Goal: Information Seeking & Learning: Learn about a topic

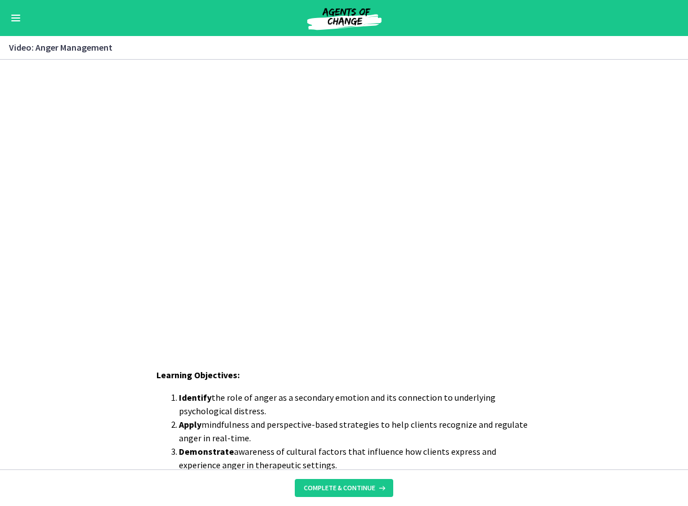
scroll to position [168, 0]
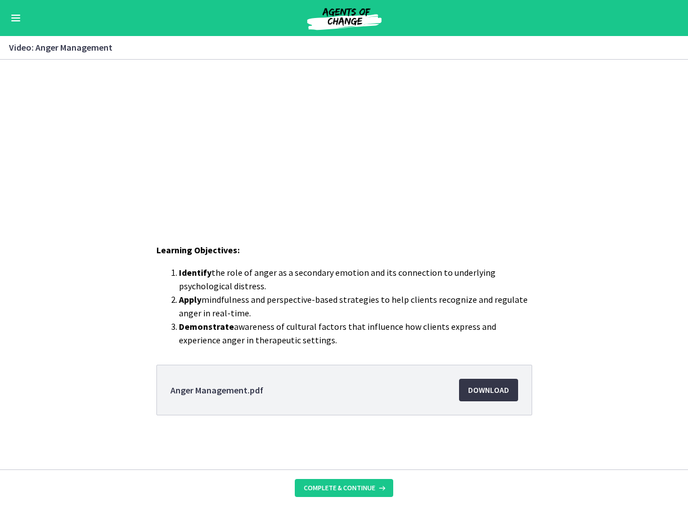
click at [487, 389] on span "Download Opens in a new window" at bounding box center [488, 389] width 41 height 13
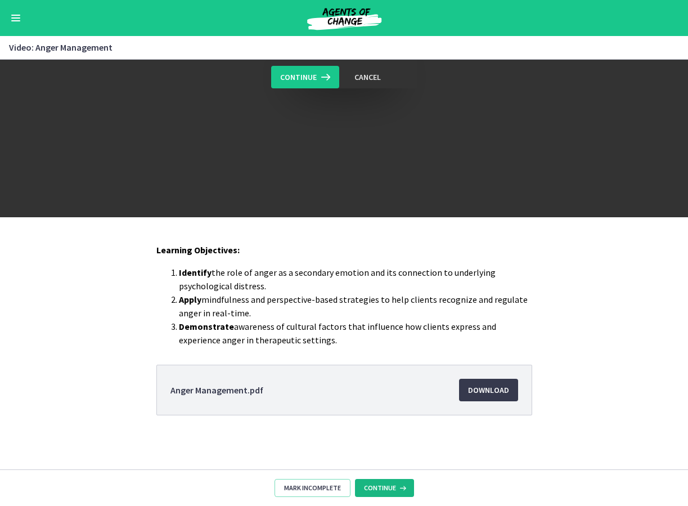
click at [369, 487] on span "Continue" at bounding box center [380, 487] width 32 height 9
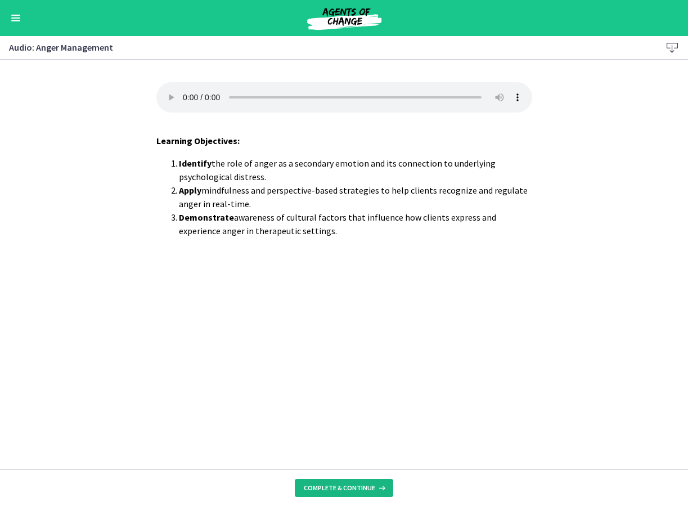
click at [368, 485] on span "Complete & continue" at bounding box center [339, 487] width 71 height 9
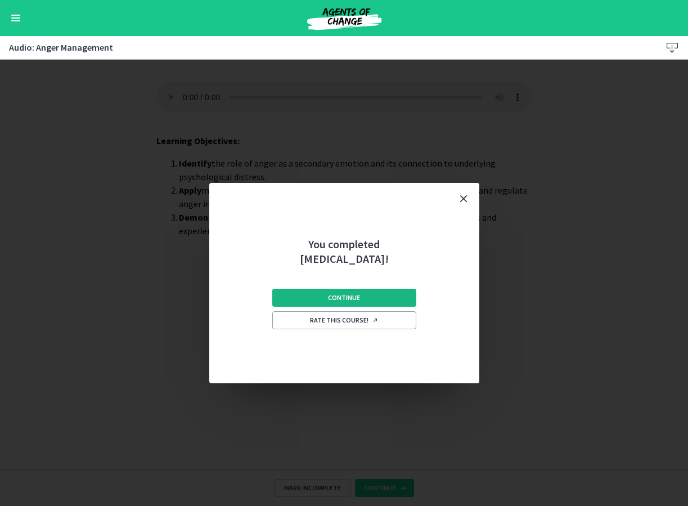
click at [354, 294] on span "Continue" at bounding box center [344, 297] width 32 height 9
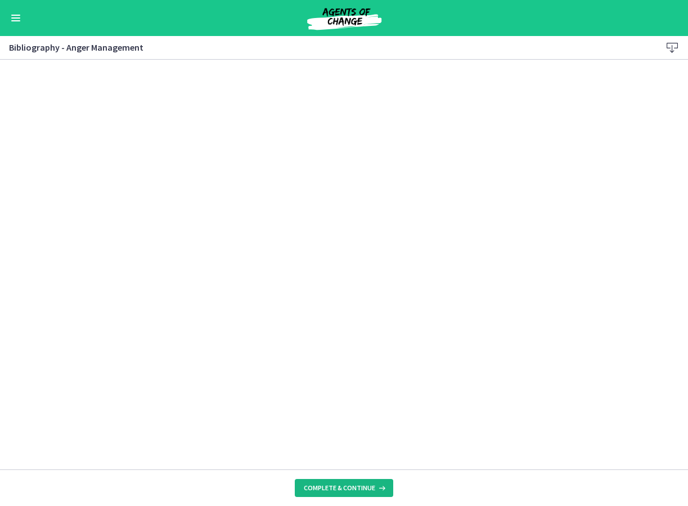
click at [326, 492] on button "Complete & continue" at bounding box center [344, 488] width 98 height 18
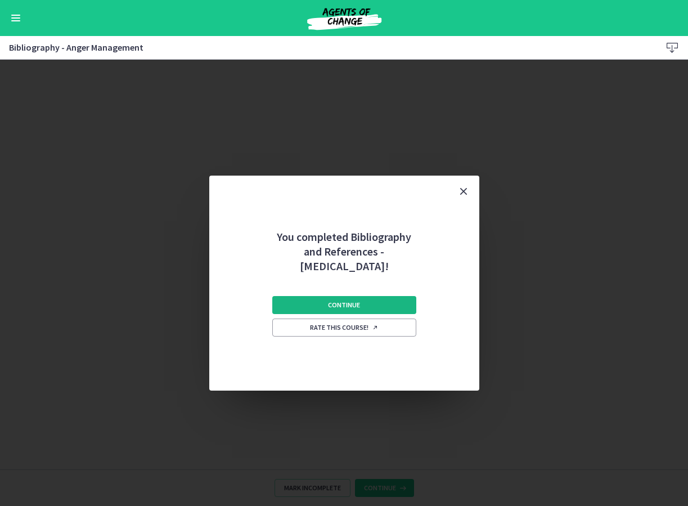
click at [338, 305] on span "Continue" at bounding box center [344, 304] width 32 height 9
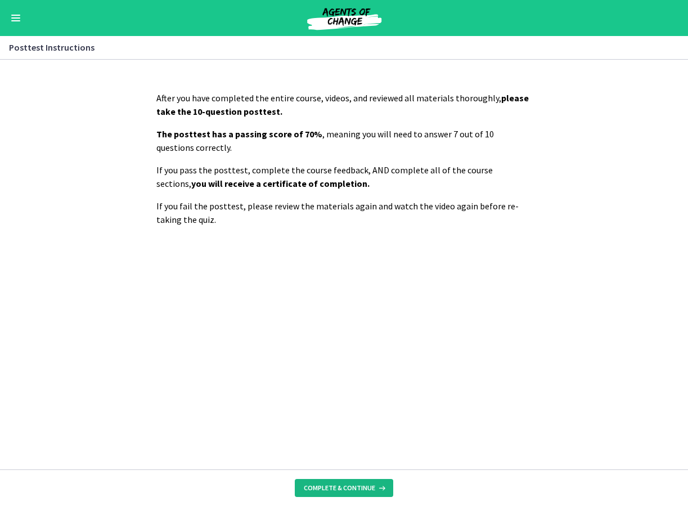
click at [337, 489] on span "Complete & continue" at bounding box center [339, 487] width 71 height 9
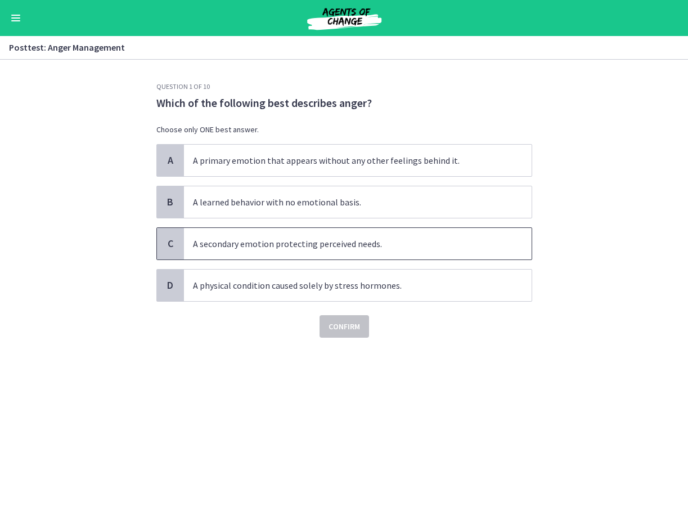
click at [295, 245] on span "A secondary emotion protecting perceived needs." at bounding box center [358, 243] width 348 height 31
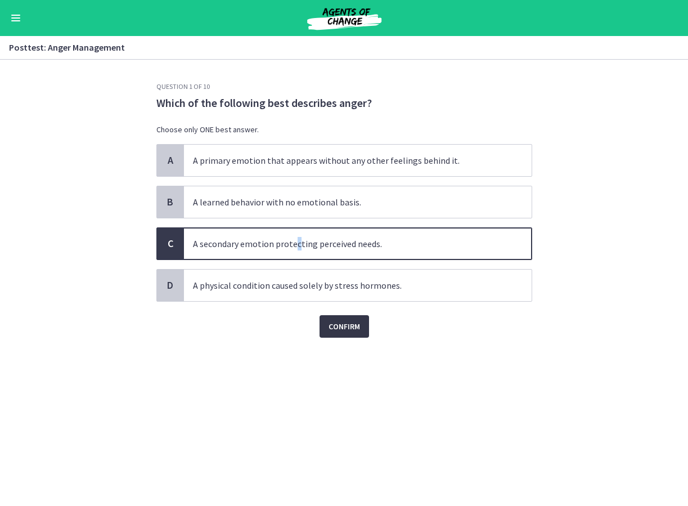
drag, startPoint x: 295, startPoint y: 245, endPoint x: 340, endPoint y: 329, distance: 95.3
click at [340, 329] on span "Confirm" at bounding box center [343, 325] width 31 height 13
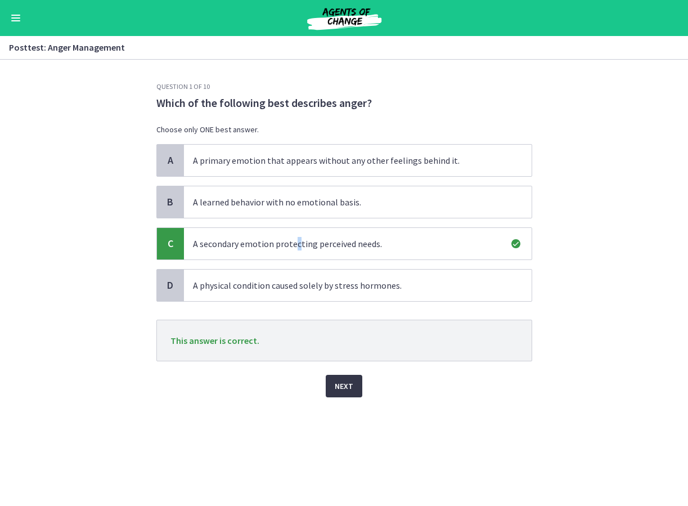
click at [341, 387] on span "Next" at bounding box center [344, 385] width 19 height 13
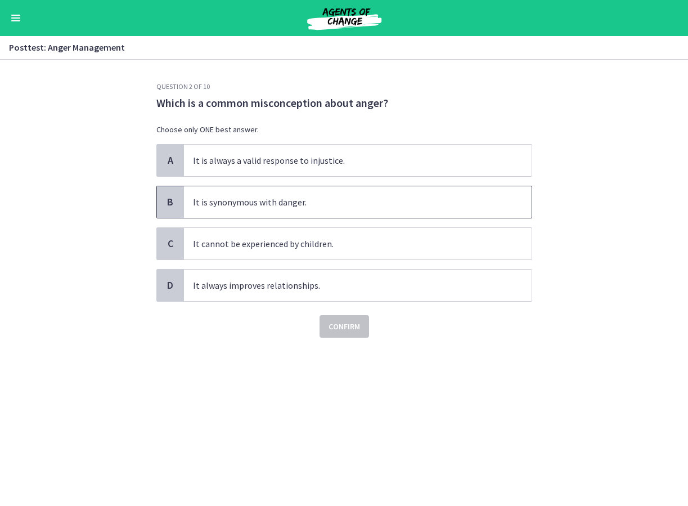
click at [262, 201] on span "It is synonymous with danger." at bounding box center [358, 201] width 348 height 31
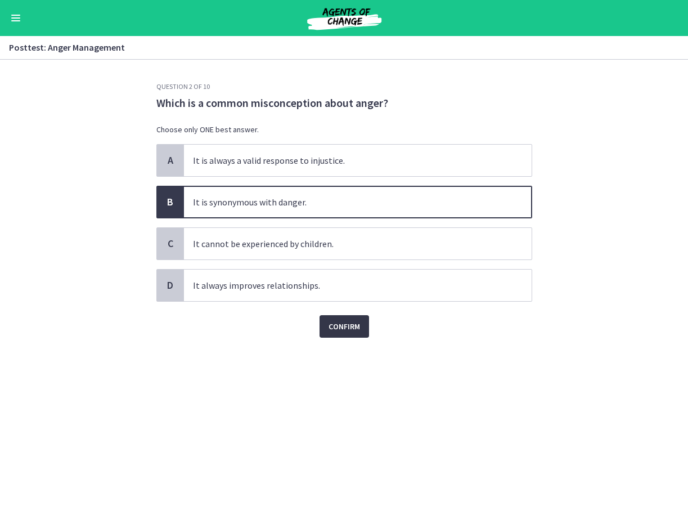
click at [348, 325] on span "Confirm" at bounding box center [343, 325] width 31 height 13
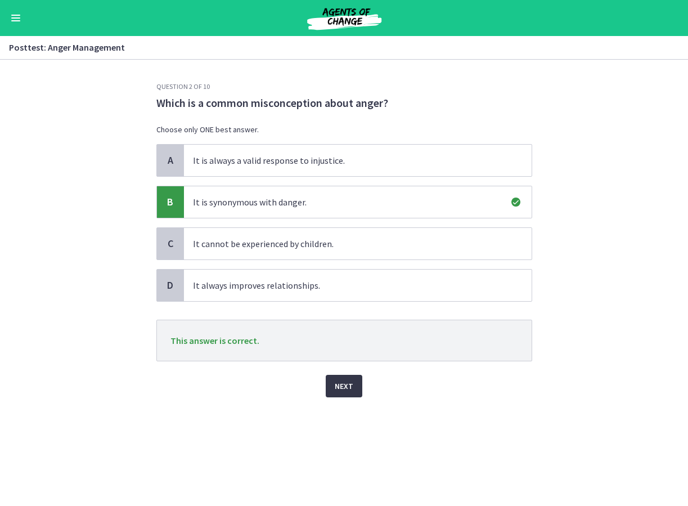
click at [346, 381] on span "Next" at bounding box center [344, 385] width 19 height 13
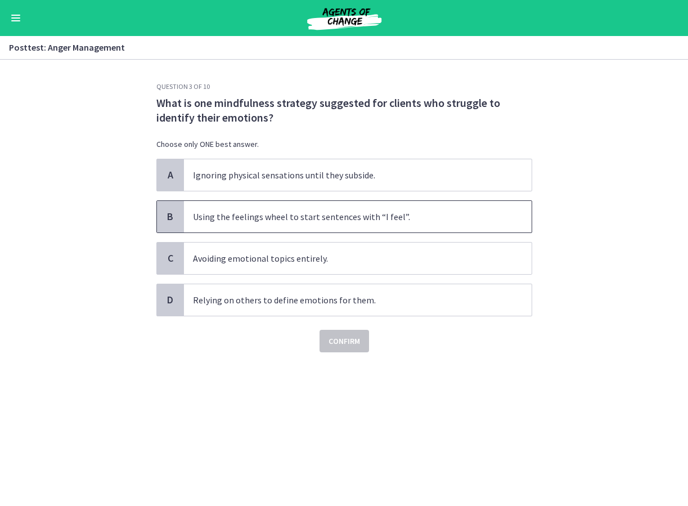
click at [329, 218] on span "Using the feelings wheel to start sentences with “I feel”." at bounding box center [358, 216] width 348 height 31
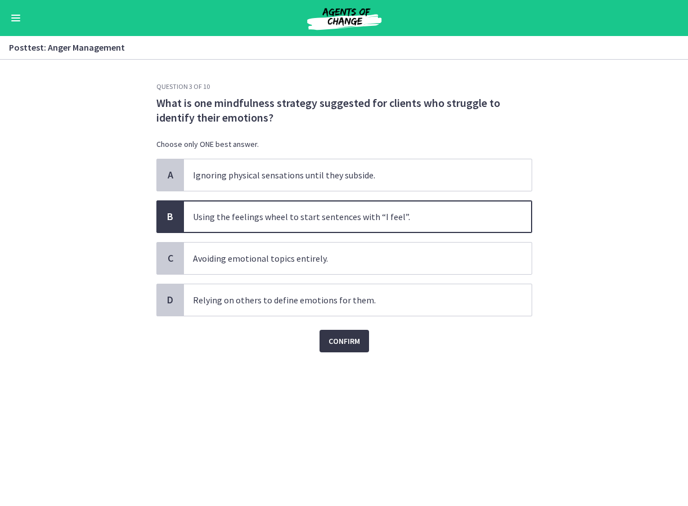
click at [348, 337] on span "Confirm" at bounding box center [343, 340] width 31 height 13
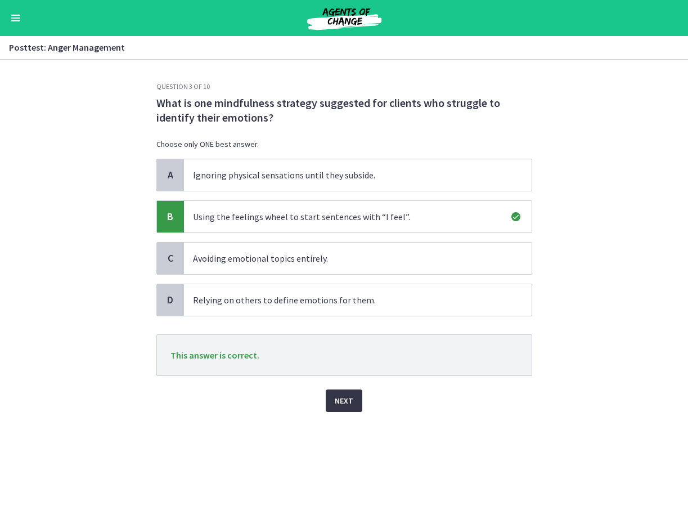
click at [337, 399] on span "Next" at bounding box center [344, 400] width 19 height 13
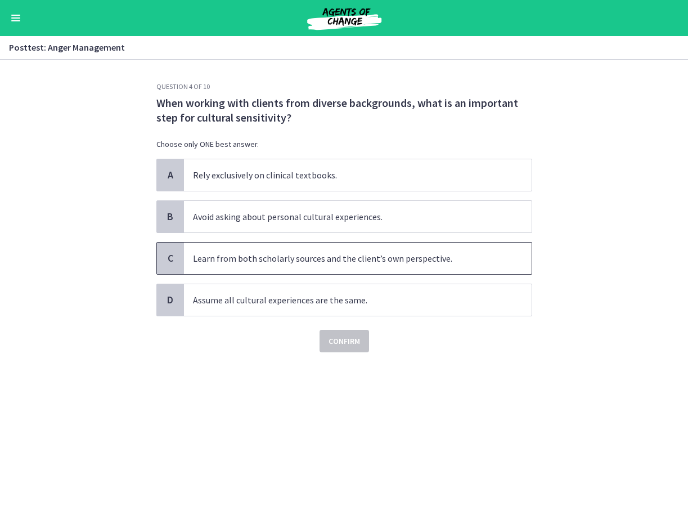
click at [350, 261] on span "Learn from both scholarly sources and the client’s own perspective." at bounding box center [358, 257] width 348 height 31
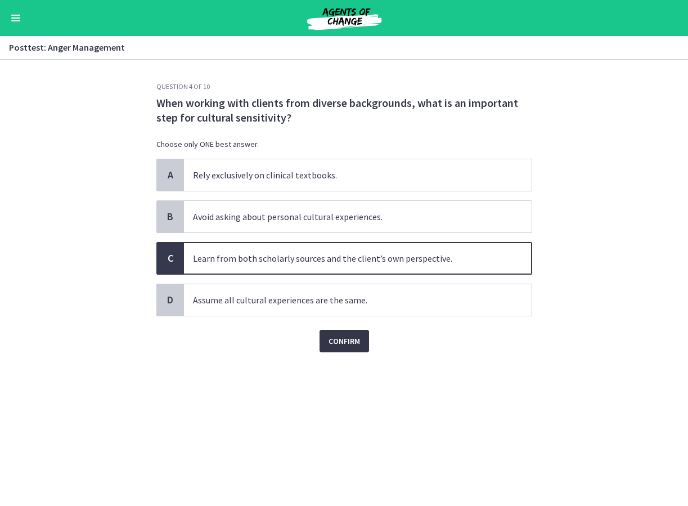
click at [342, 346] on span "Confirm" at bounding box center [343, 340] width 31 height 13
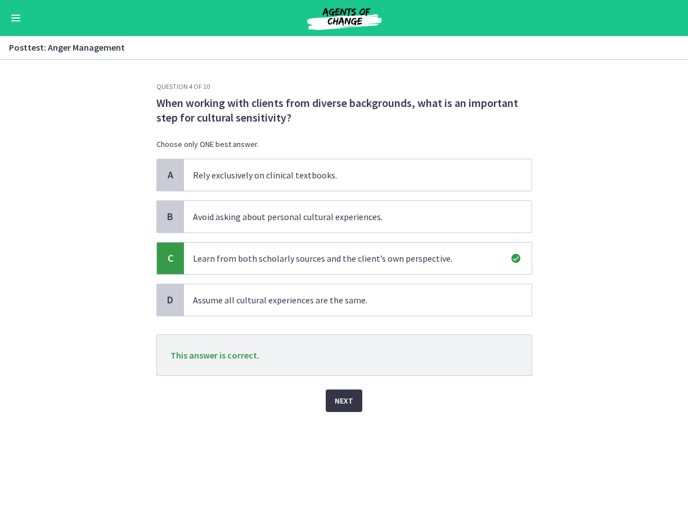
click at [349, 405] on span "Next" at bounding box center [344, 400] width 19 height 13
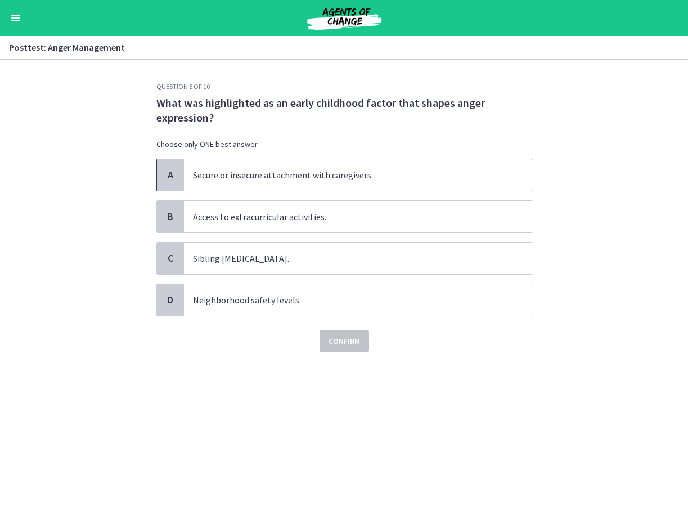
click at [246, 170] on span "Secure or insecure attachment with caregivers." at bounding box center [358, 174] width 348 height 31
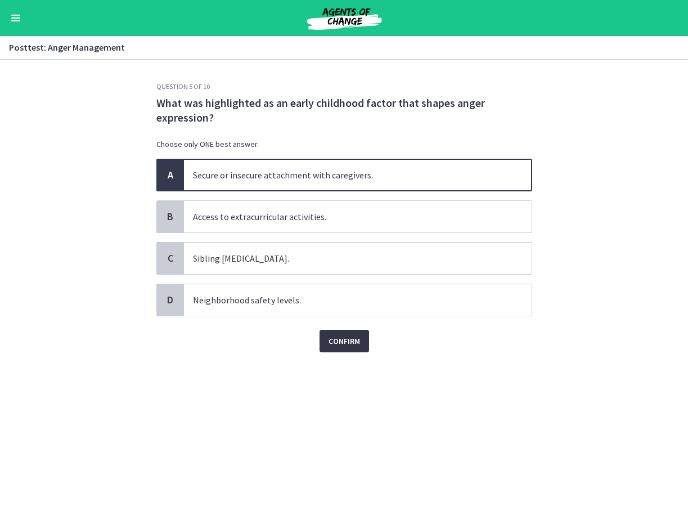
click at [357, 344] on span "Confirm" at bounding box center [343, 340] width 31 height 13
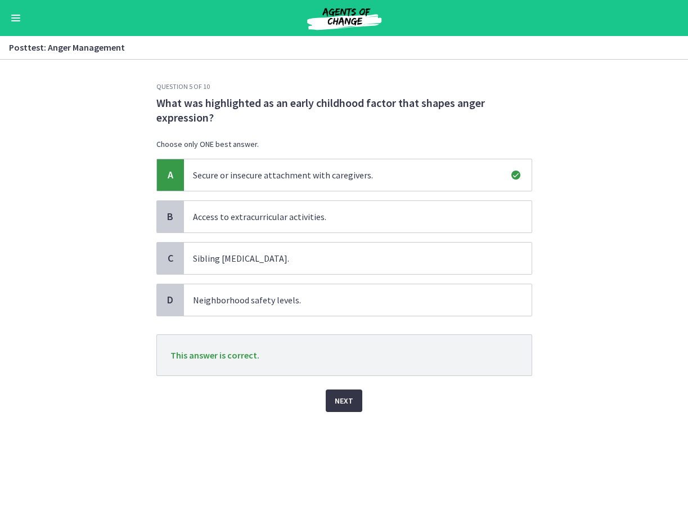
click at [349, 393] on button "Next" at bounding box center [344, 400] width 37 height 22
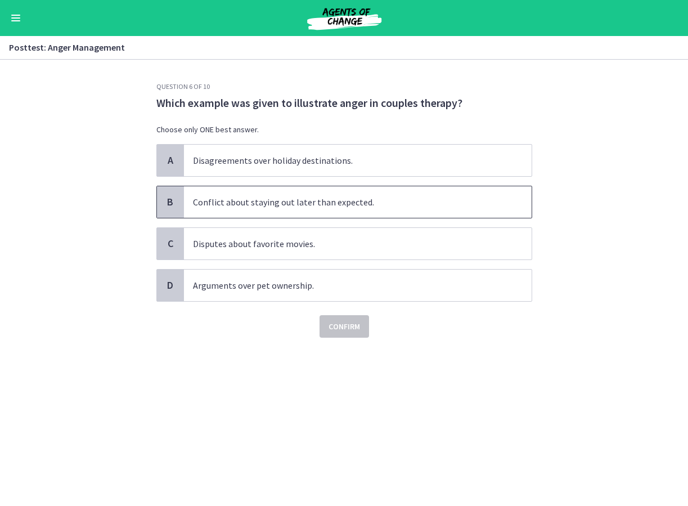
click at [347, 191] on span "Conflict about staying out later than expected." at bounding box center [358, 201] width 348 height 31
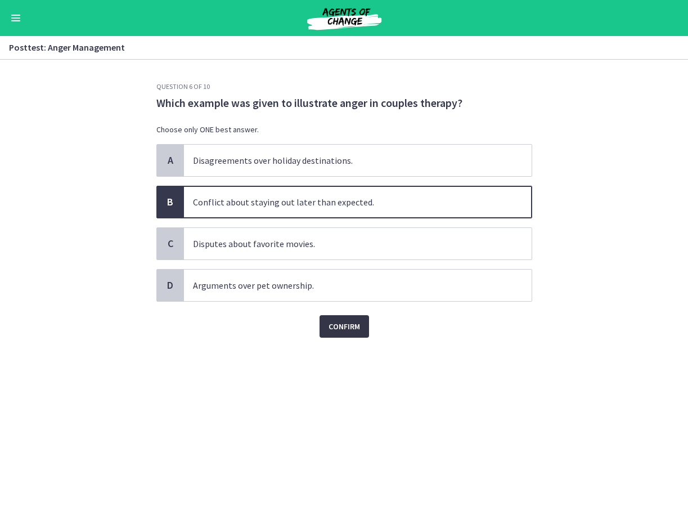
click at [335, 319] on button "Confirm" at bounding box center [343, 326] width 49 height 22
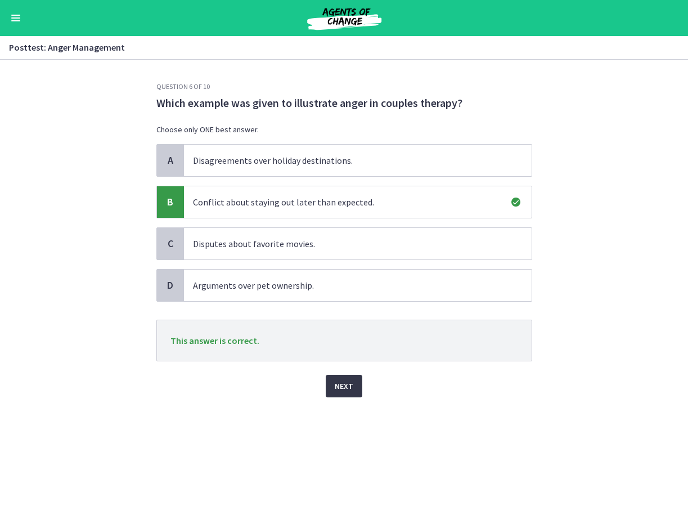
click at [348, 390] on span "Next" at bounding box center [344, 385] width 19 height 13
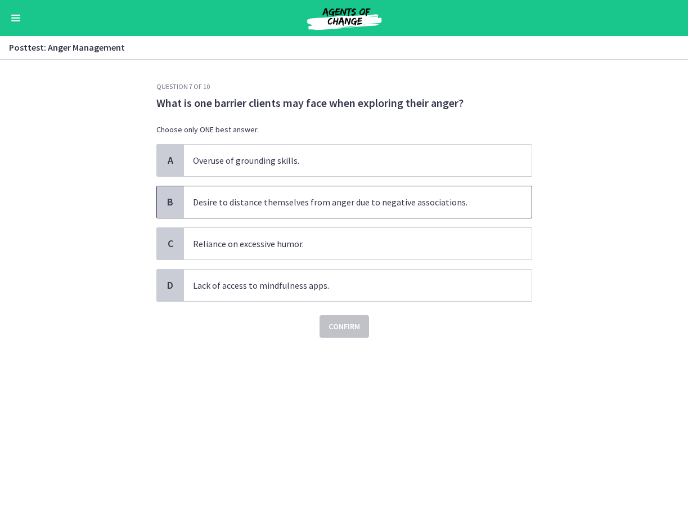
click at [262, 200] on span "Desire to distance themselves from anger due to negative associations." at bounding box center [358, 201] width 348 height 31
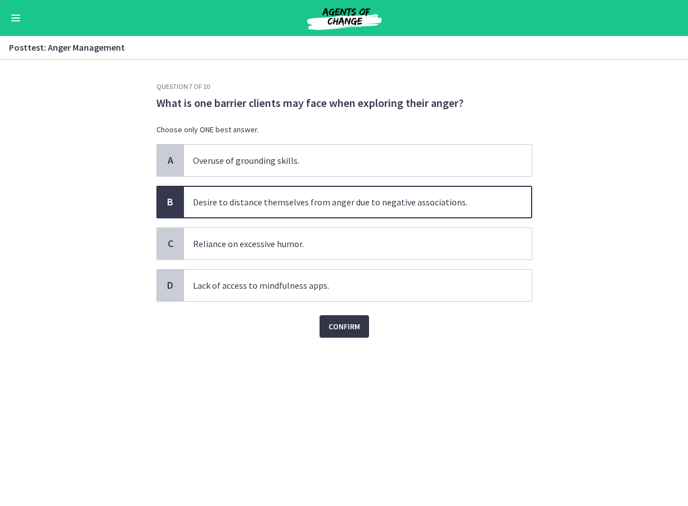
click at [343, 325] on span "Confirm" at bounding box center [343, 325] width 31 height 13
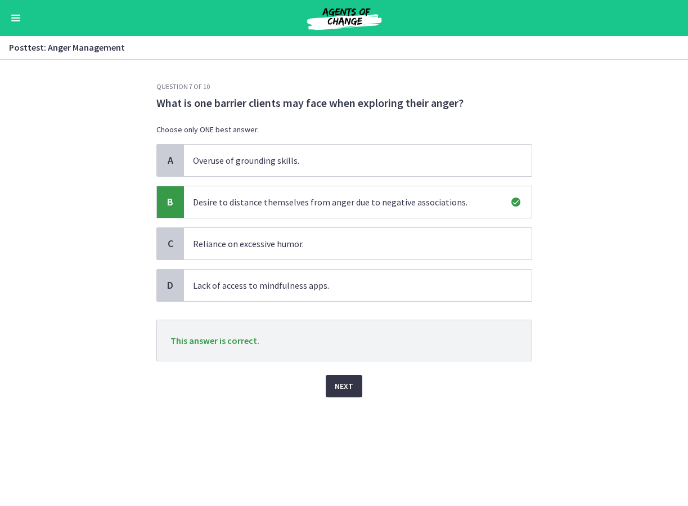
click at [339, 382] on span "Next" at bounding box center [344, 385] width 19 height 13
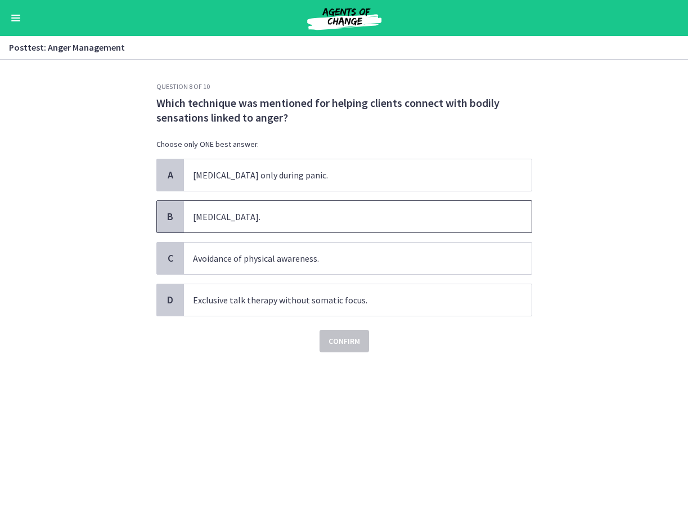
click at [236, 223] on span "Progressive muscle relaxation." at bounding box center [358, 216] width 348 height 31
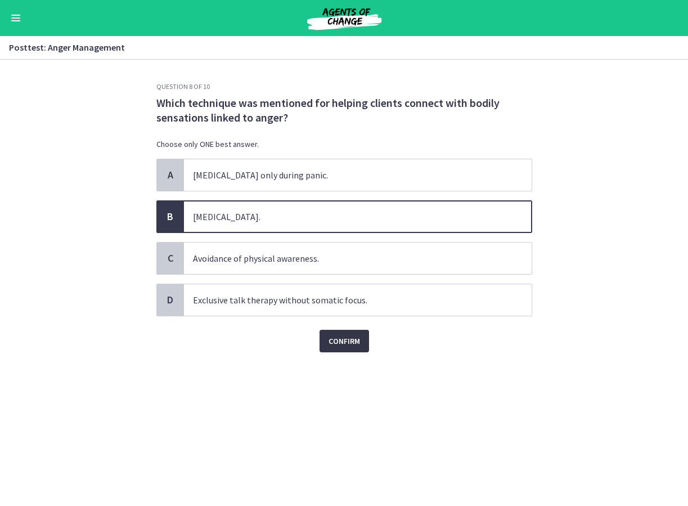
click at [335, 342] on span "Confirm" at bounding box center [343, 340] width 31 height 13
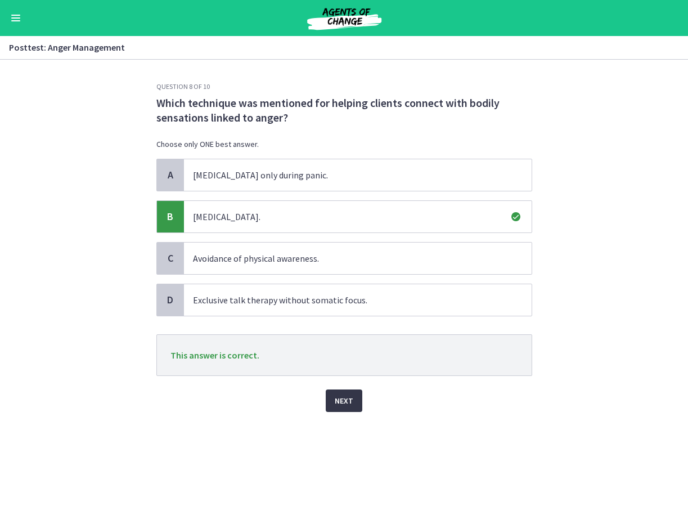
click at [344, 395] on span "Next" at bounding box center [344, 400] width 19 height 13
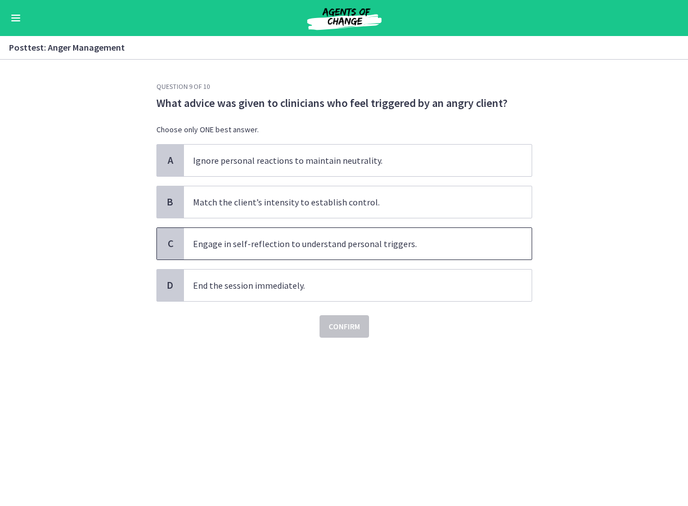
click at [281, 243] on span "Engage in self-reflection to understand personal triggers." at bounding box center [358, 243] width 348 height 31
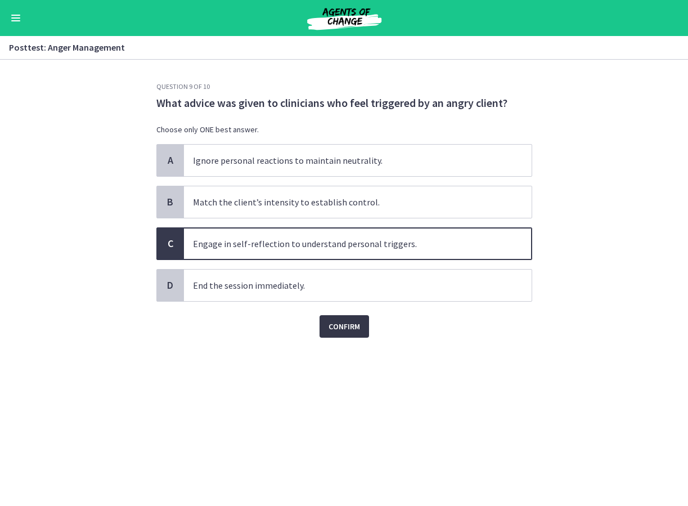
click at [336, 327] on span "Confirm" at bounding box center [343, 325] width 31 height 13
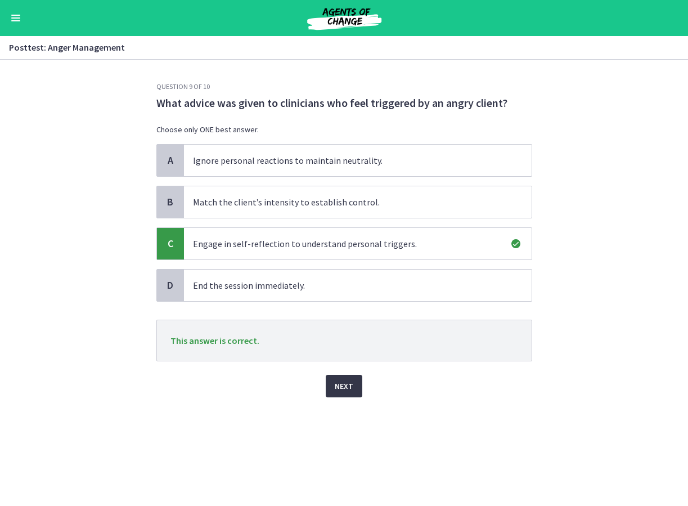
click at [351, 384] on span "Next" at bounding box center [344, 385] width 19 height 13
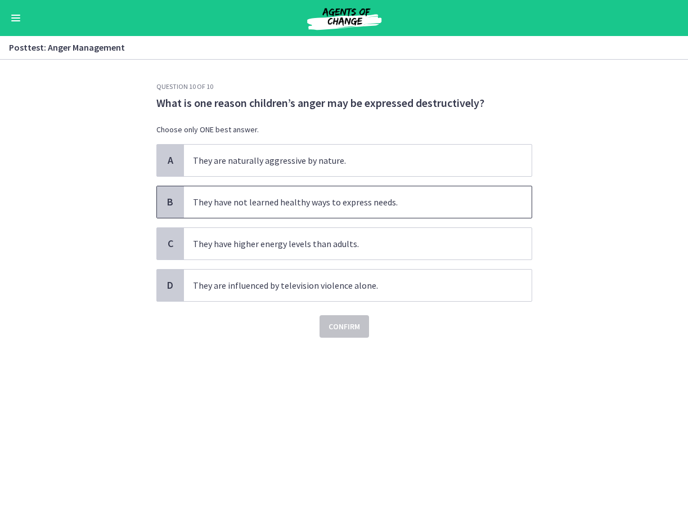
click at [321, 198] on span "They have not learned healthy ways to express needs." at bounding box center [358, 201] width 348 height 31
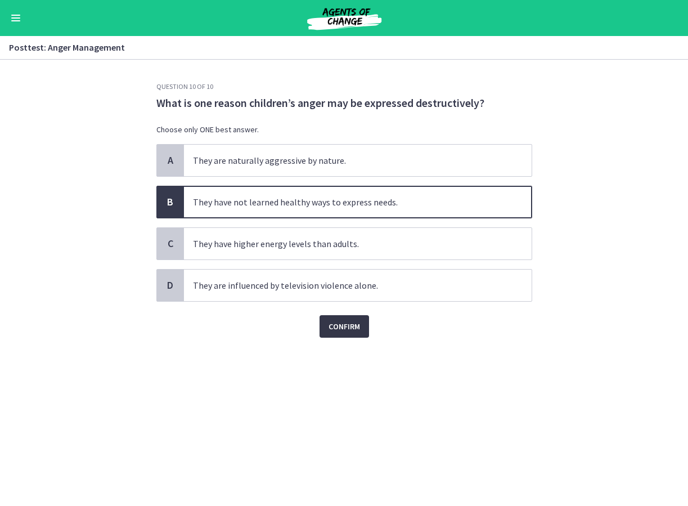
click at [347, 323] on span "Confirm" at bounding box center [343, 325] width 31 height 13
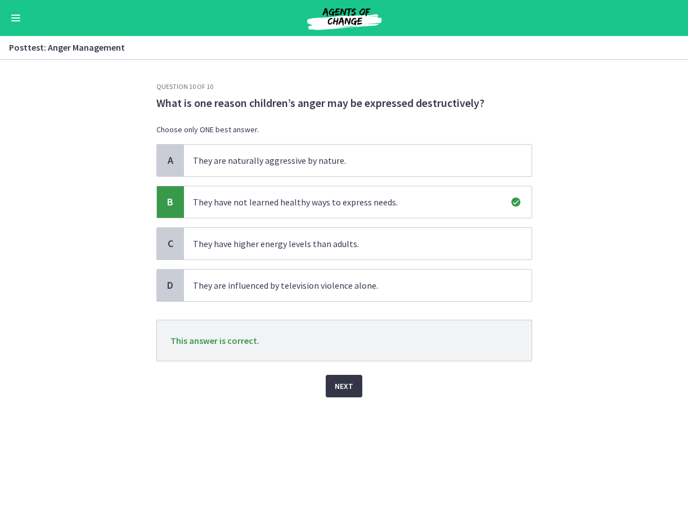
click at [345, 381] on span "Next" at bounding box center [344, 385] width 19 height 13
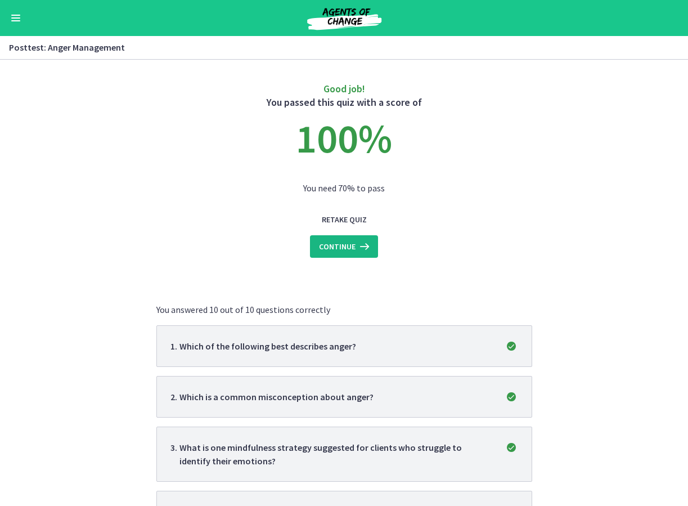
click at [330, 245] on span "Continue" at bounding box center [337, 246] width 37 height 13
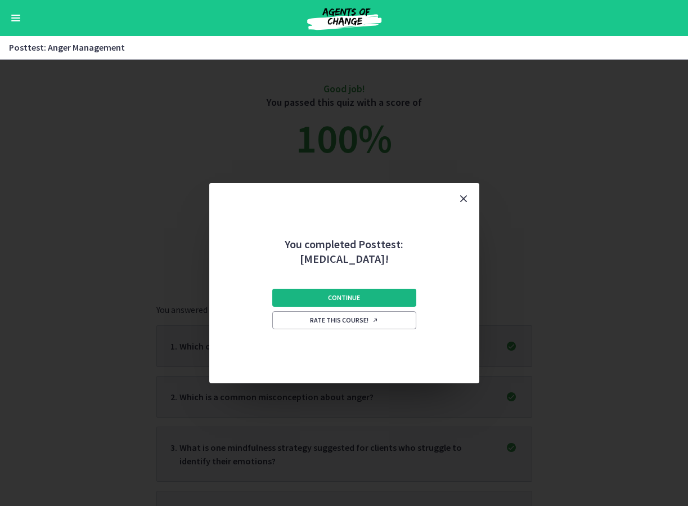
click at [343, 293] on span "Continue" at bounding box center [344, 297] width 32 height 9
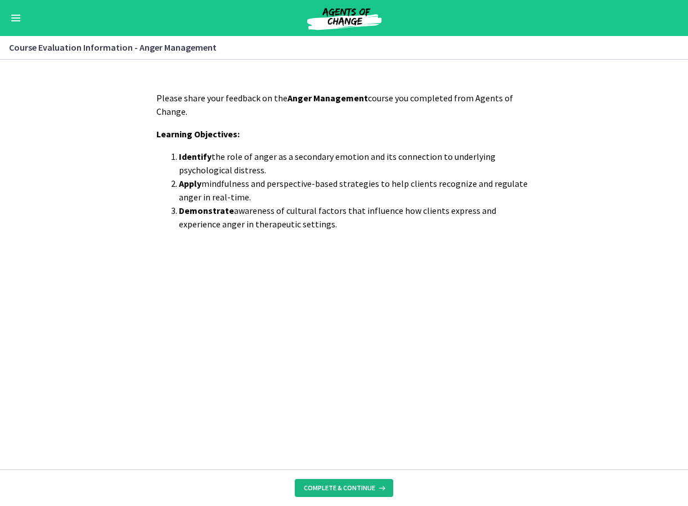
click at [353, 488] on span "Complete & continue" at bounding box center [339, 487] width 71 height 9
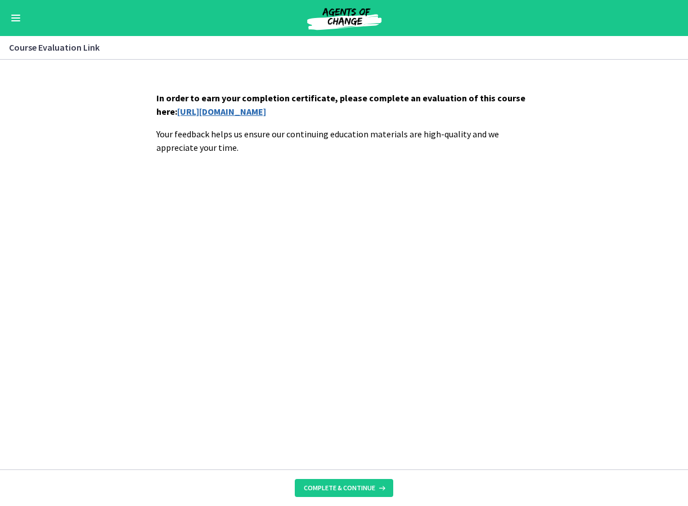
click at [266, 109] on link "https://forms.gle/5hHgNtdpJpjWiQmRA" at bounding box center [221, 111] width 89 height 11
click at [354, 488] on span "Complete & continue" at bounding box center [339, 487] width 71 height 9
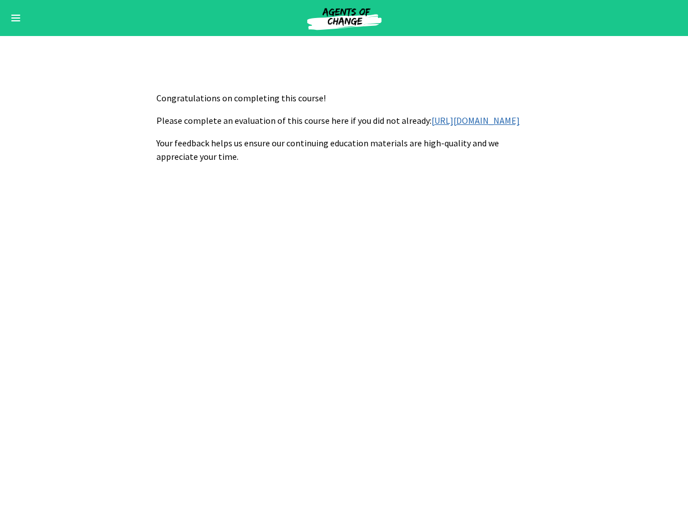
click at [17, 20] on button "Enable menu" at bounding box center [15, 17] width 13 height 13
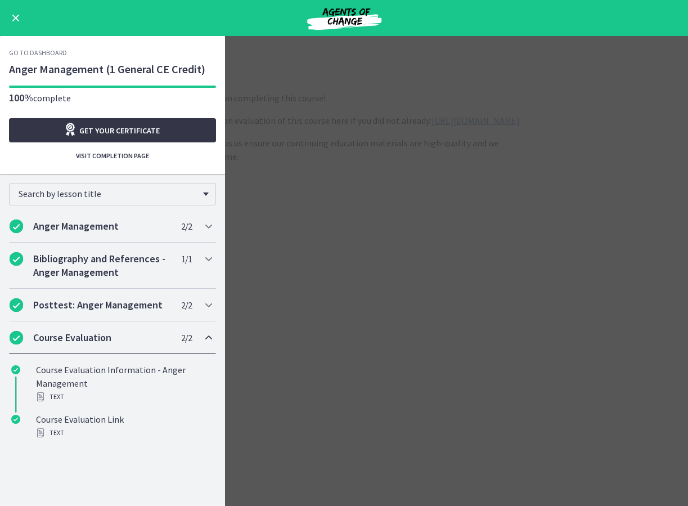
click at [107, 134] on span "Get your certificate" at bounding box center [119, 130] width 80 height 13
click at [25, 54] on link "Go to Dashboard" at bounding box center [38, 52] width 58 height 9
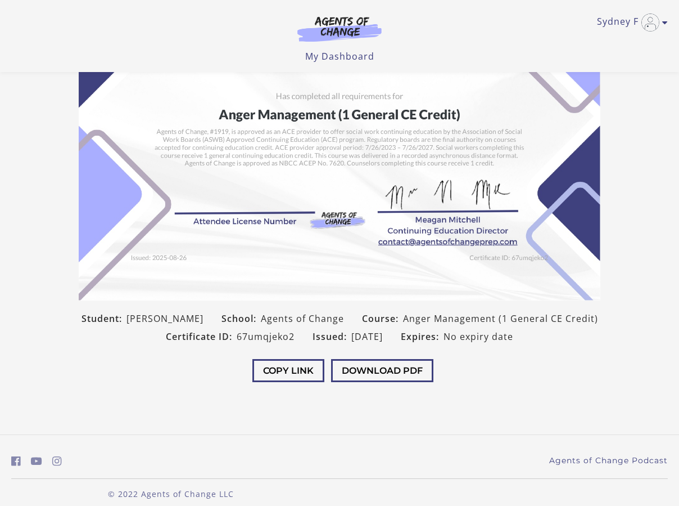
scroll to position [106, 0]
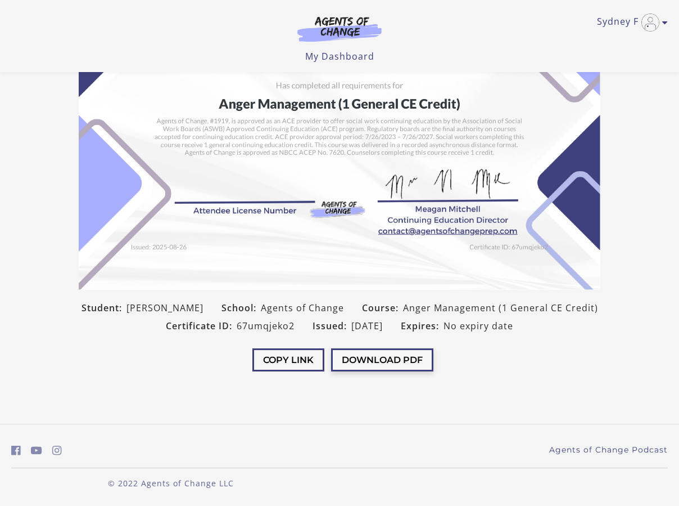
click at [362, 363] on button "Download PDF" at bounding box center [382, 359] width 102 height 23
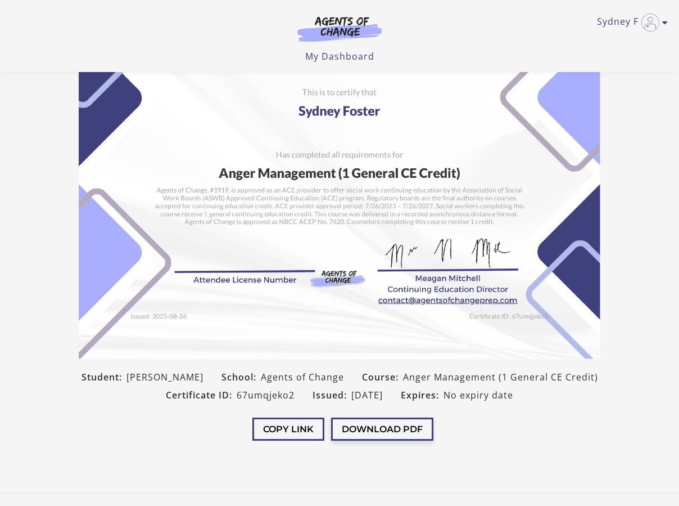
scroll to position [56, 0]
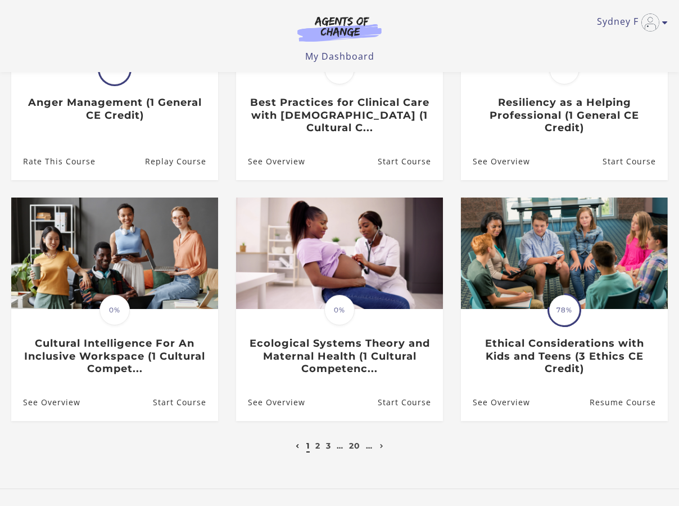
scroll to position [225, 0]
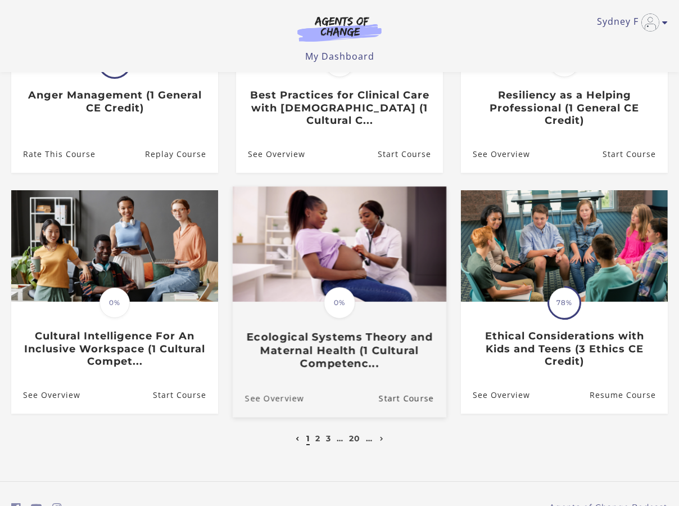
click at [297, 403] on link "See Overview" at bounding box center [268, 398] width 71 height 38
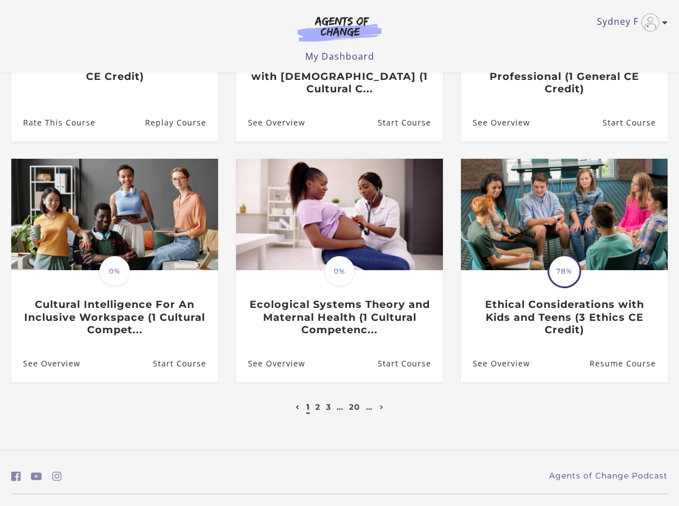
scroll to position [225, 0]
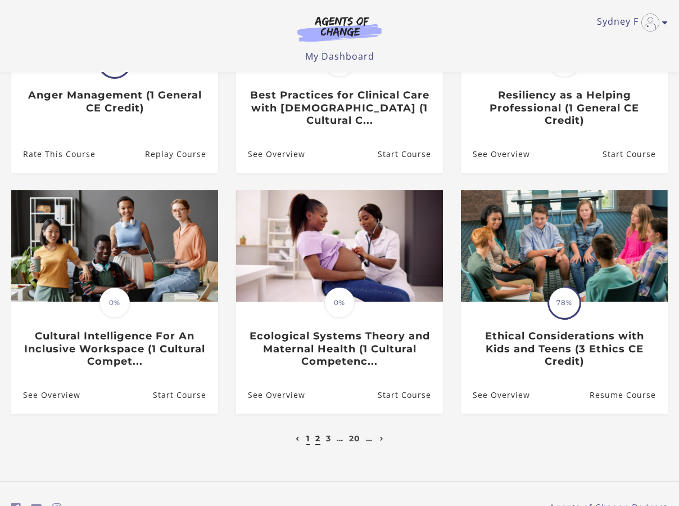
click at [317, 440] on link "2" at bounding box center [318, 438] width 5 height 10
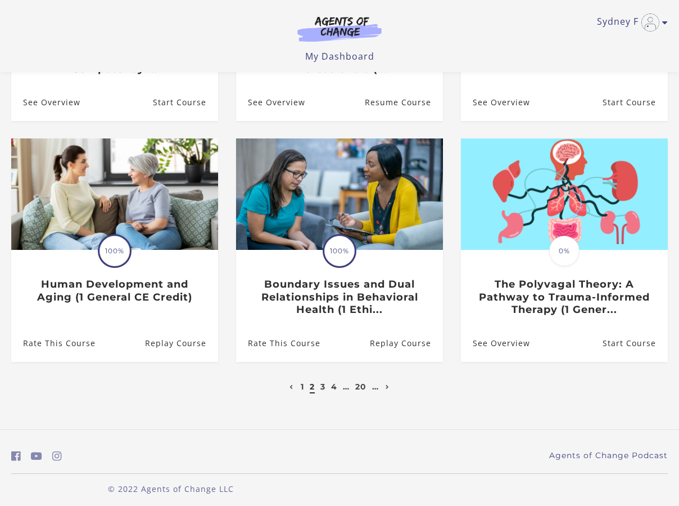
scroll to position [281, 0]
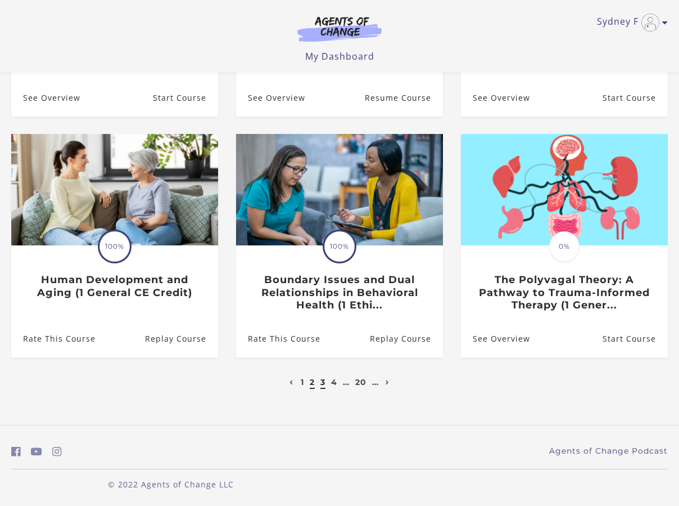
click at [322, 386] on link "3" at bounding box center [323, 382] width 5 height 10
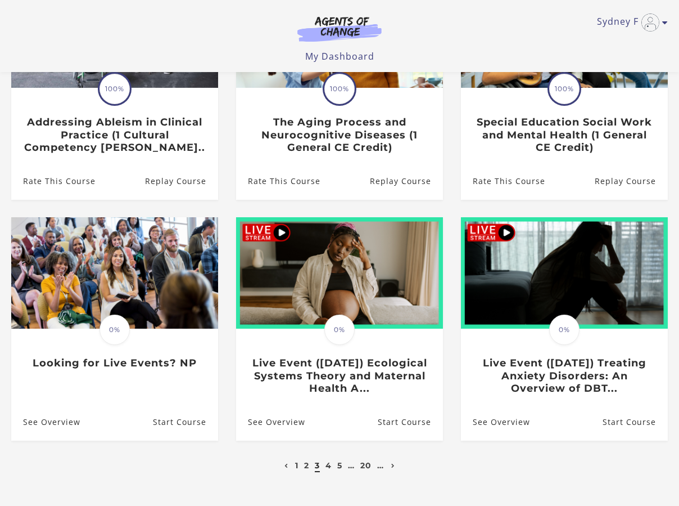
scroll to position [225, 0]
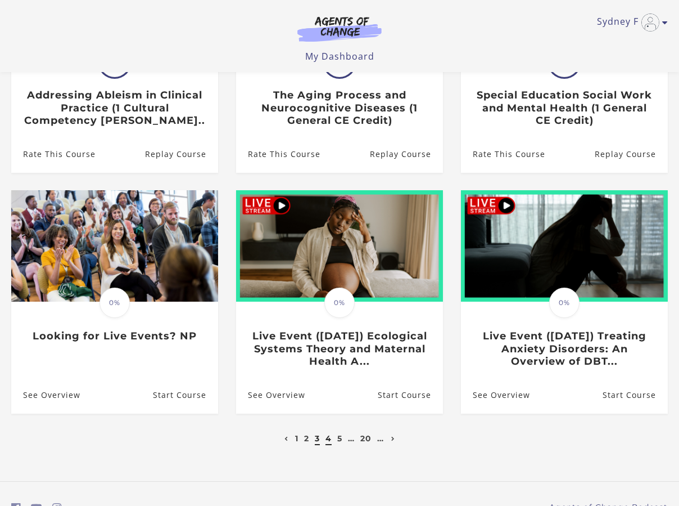
click at [328, 441] on link "4" at bounding box center [329, 438] width 6 height 10
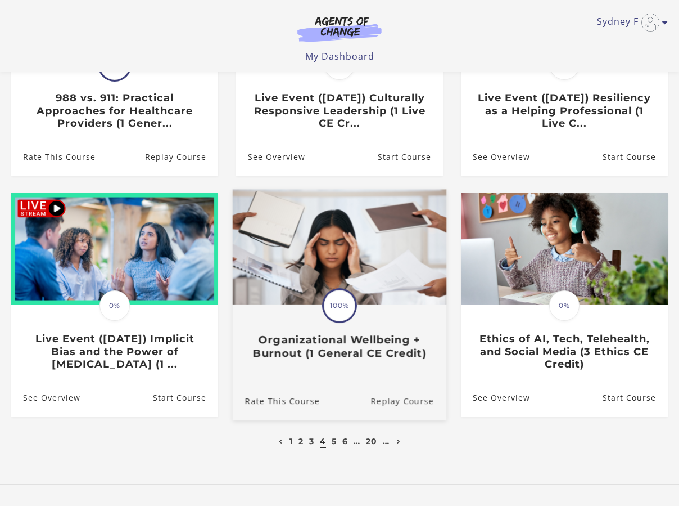
scroll to position [225, 0]
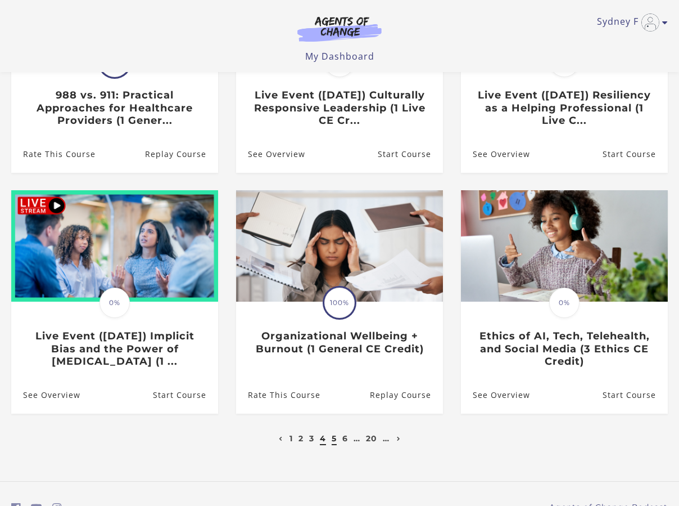
click at [334, 442] on link "5" at bounding box center [334, 438] width 5 height 10
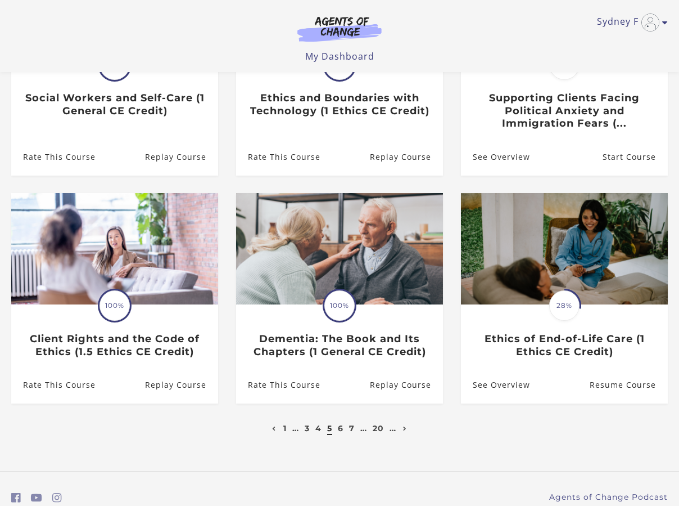
scroll to position [225, 0]
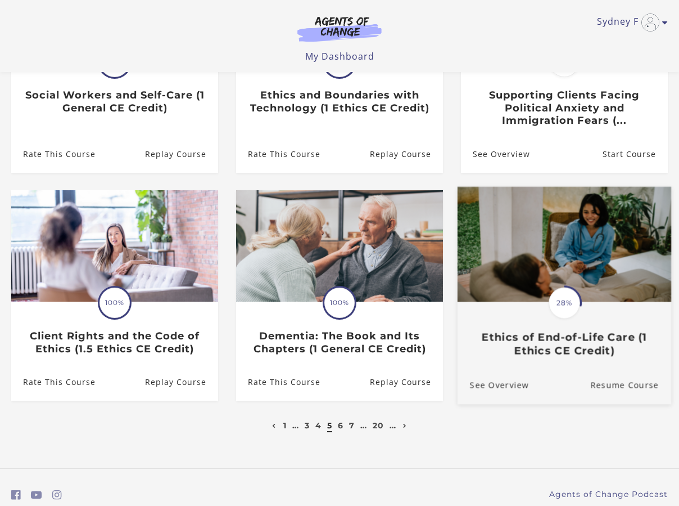
click at [549, 349] on h3 "Ethics of End-of-Life Care (1 Ethics CE Credit)" at bounding box center [564, 344] width 189 height 26
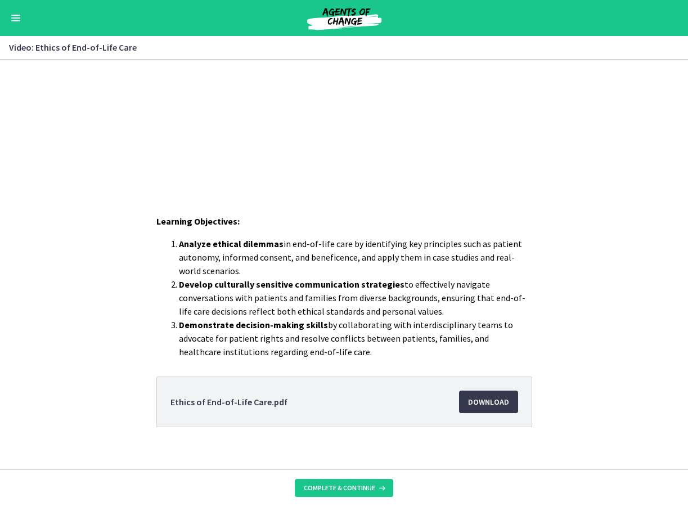
scroll to position [208, 0]
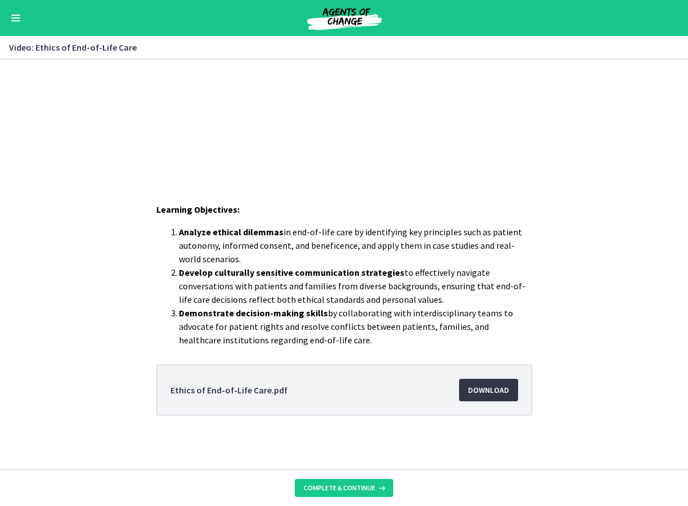
click at [479, 384] on span "Download Opens in a new window" at bounding box center [488, 389] width 41 height 13
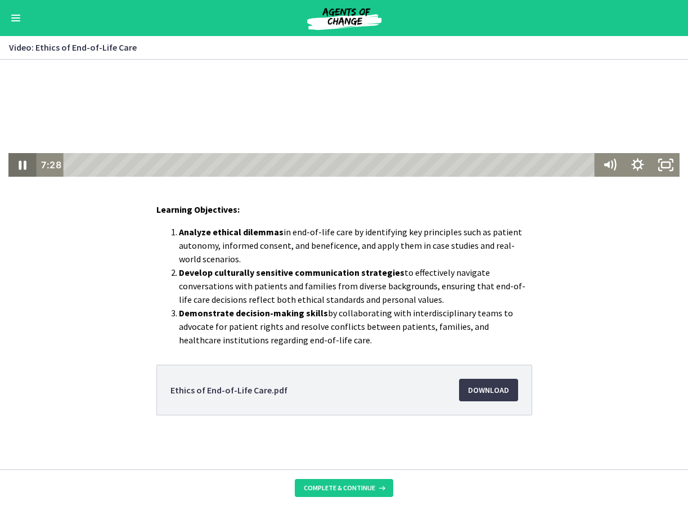
click at [22, 160] on icon "Pause" at bounding box center [22, 165] width 28 height 24
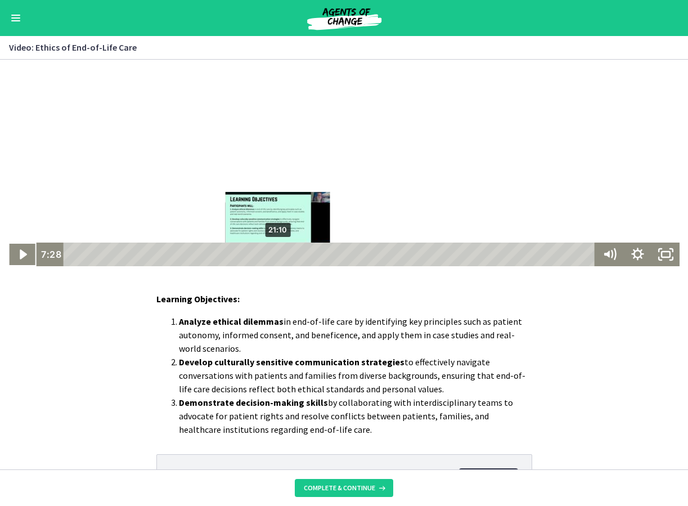
scroll to position [0, 0]
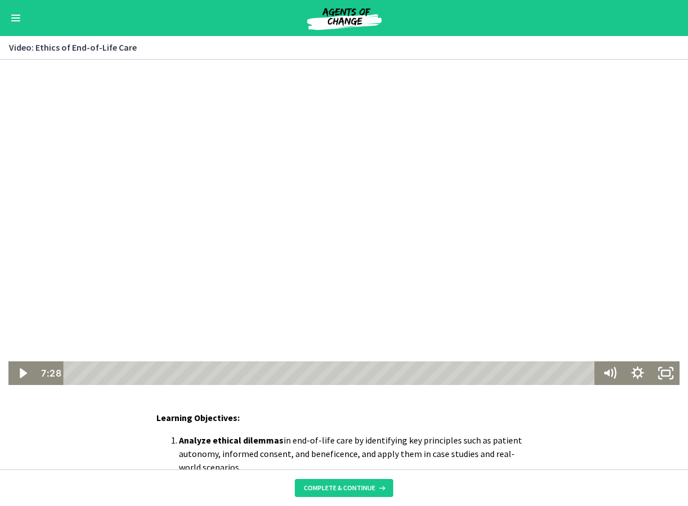
click at [15, 19] on button "Enable menu" at bounding box center [15, 17] width 13 height 13
